Goal: Transaction & Acquisition: Purchase product/service

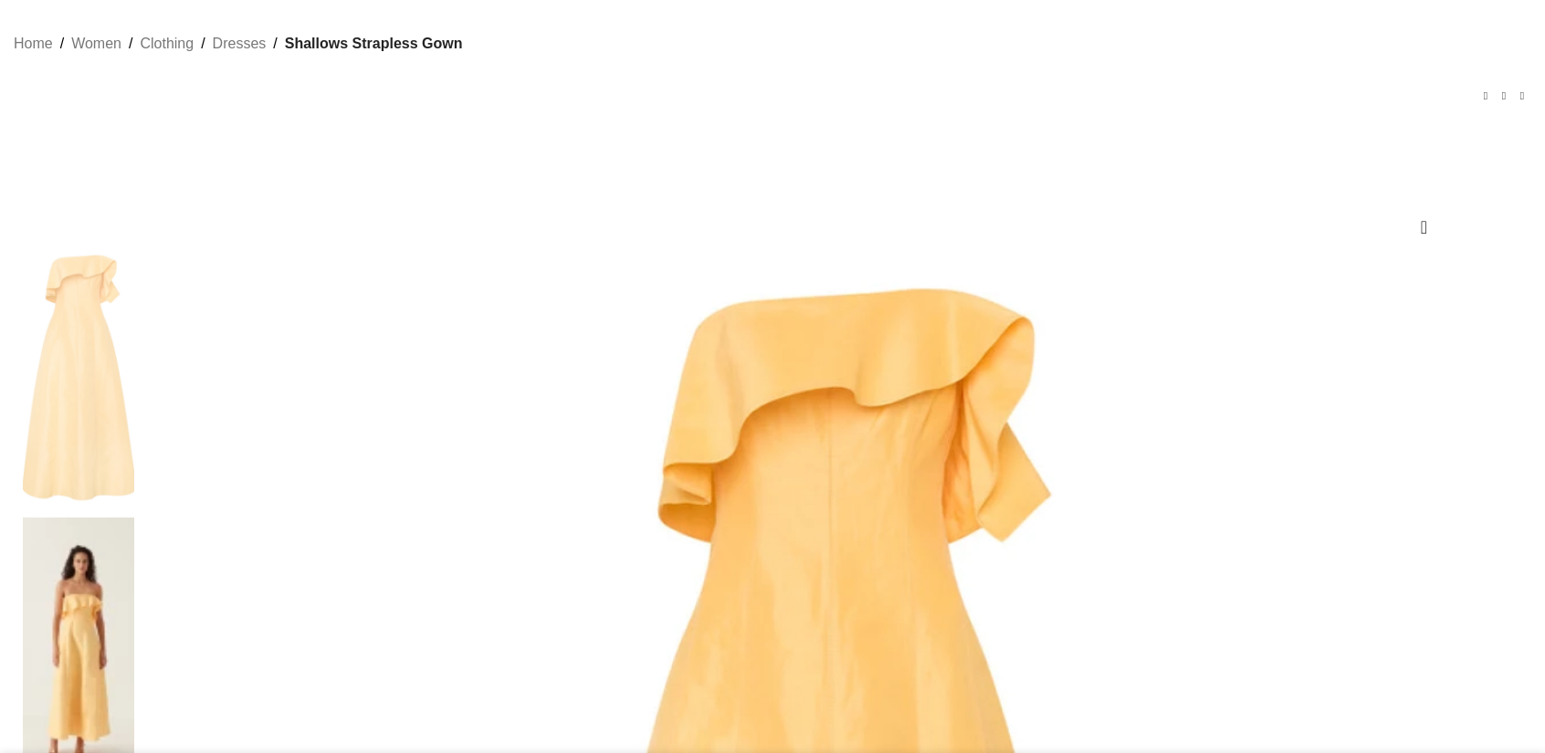
select select "aje"
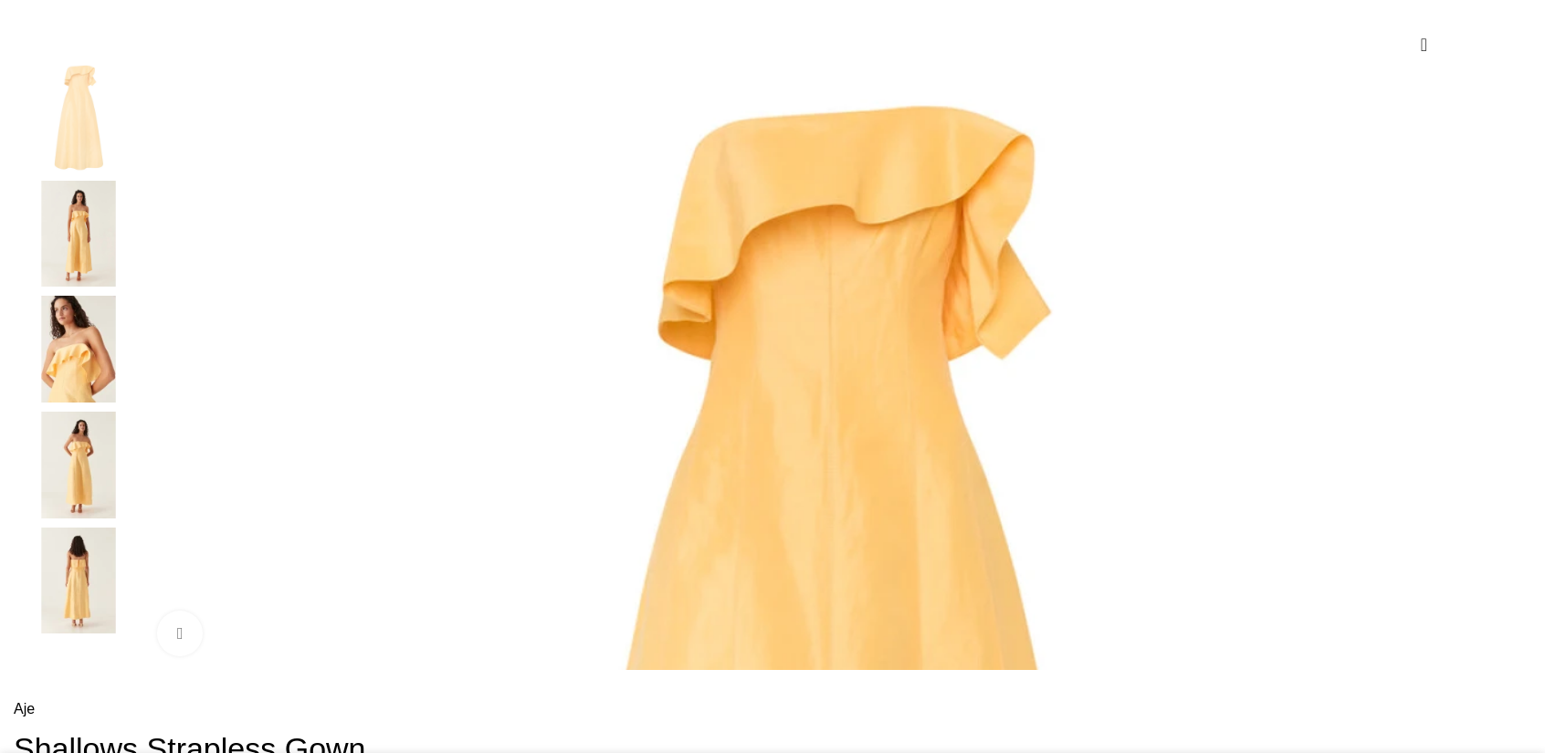
select select "16-uk"
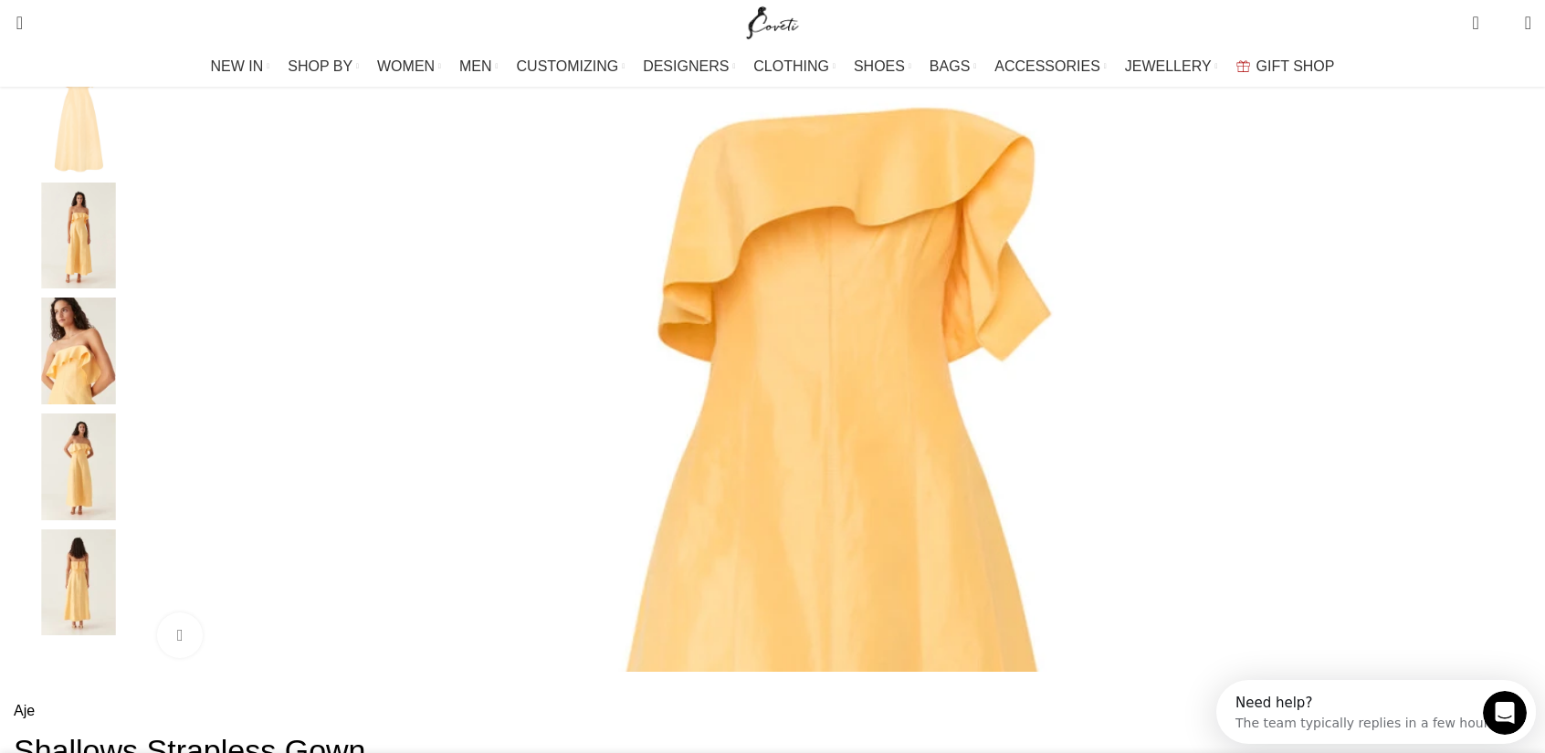
scroll to position [0, 0]
select select "australia"
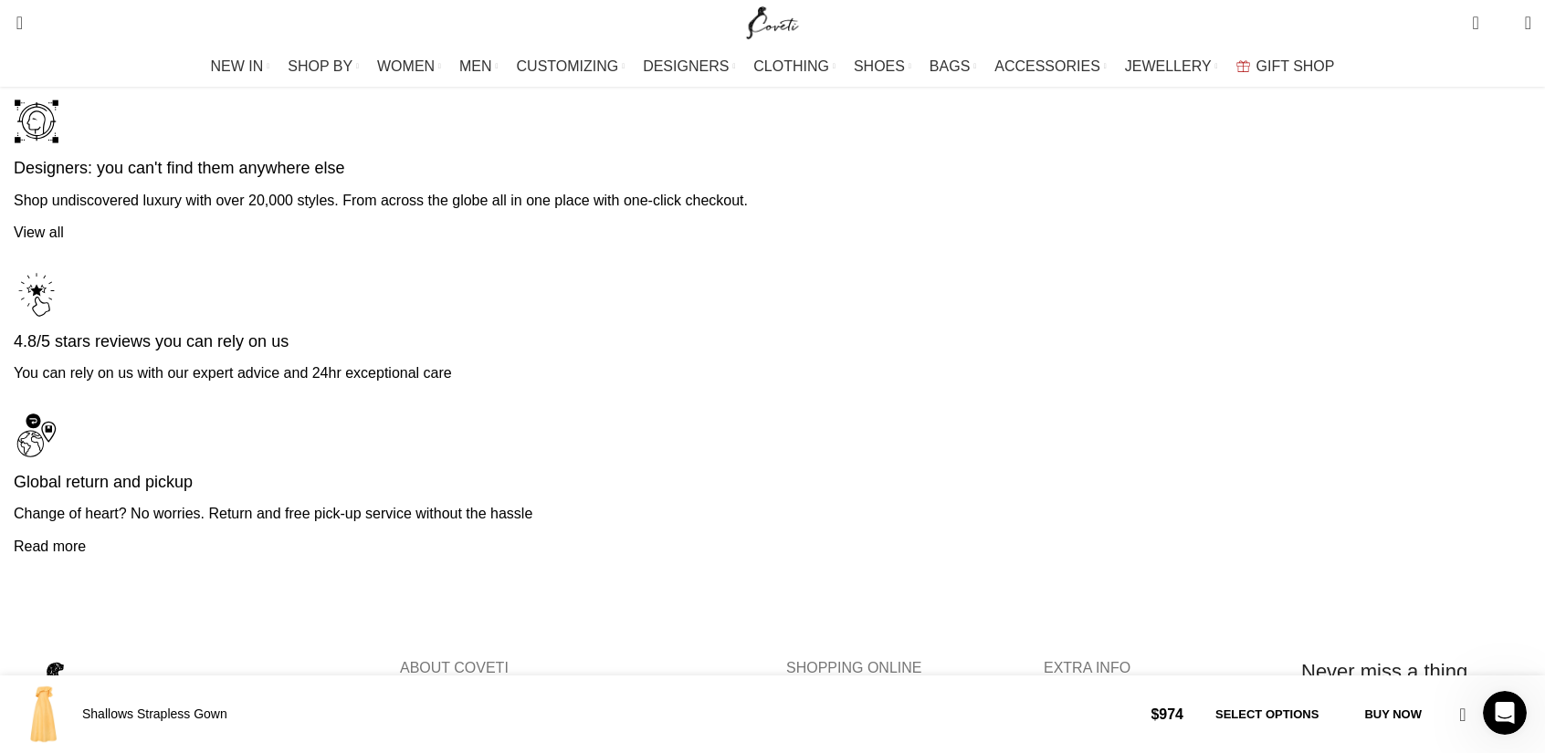
scroll to position [4706, 0]
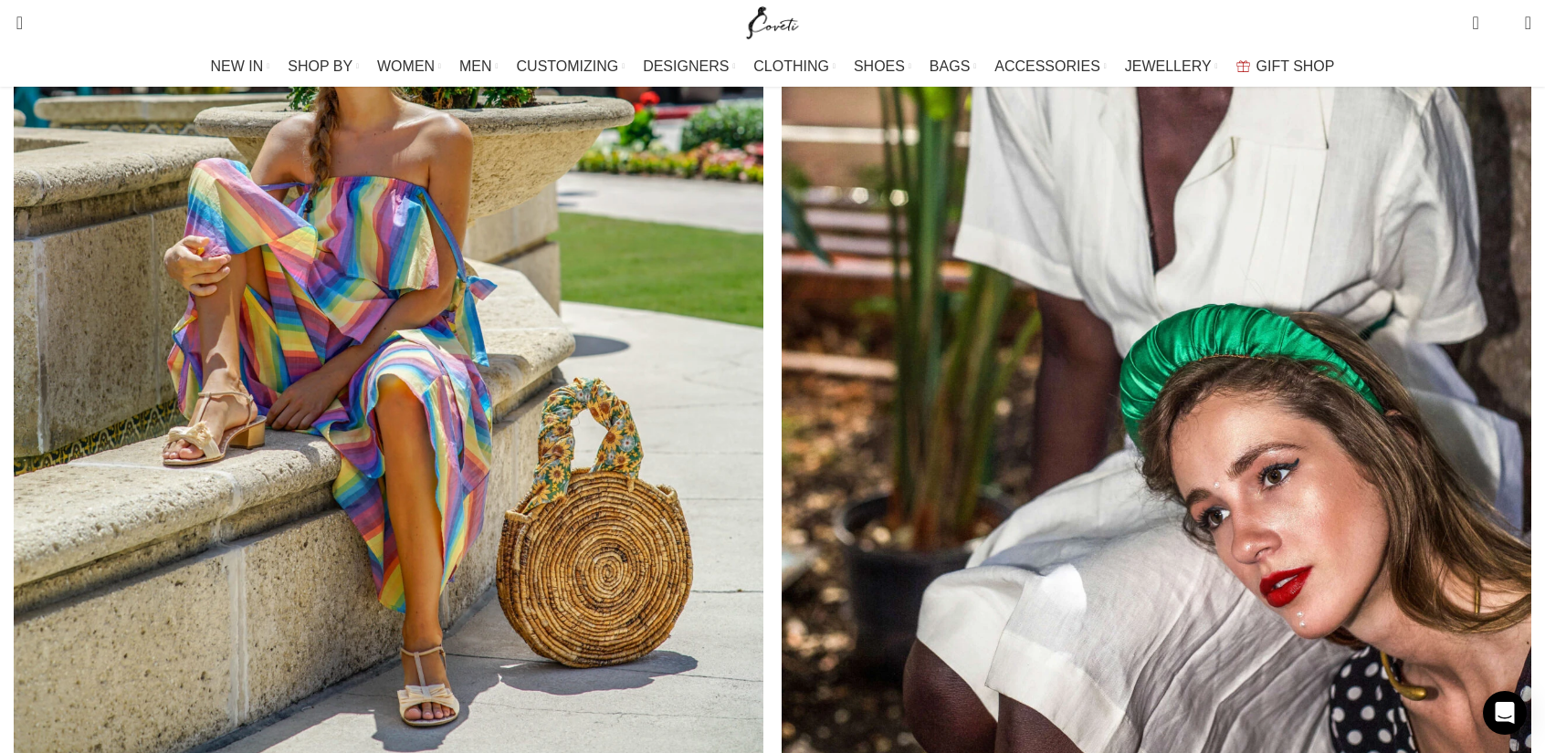
scroll to position [2740, 0]
